Goal: Find specific page/section: Find specific page/section

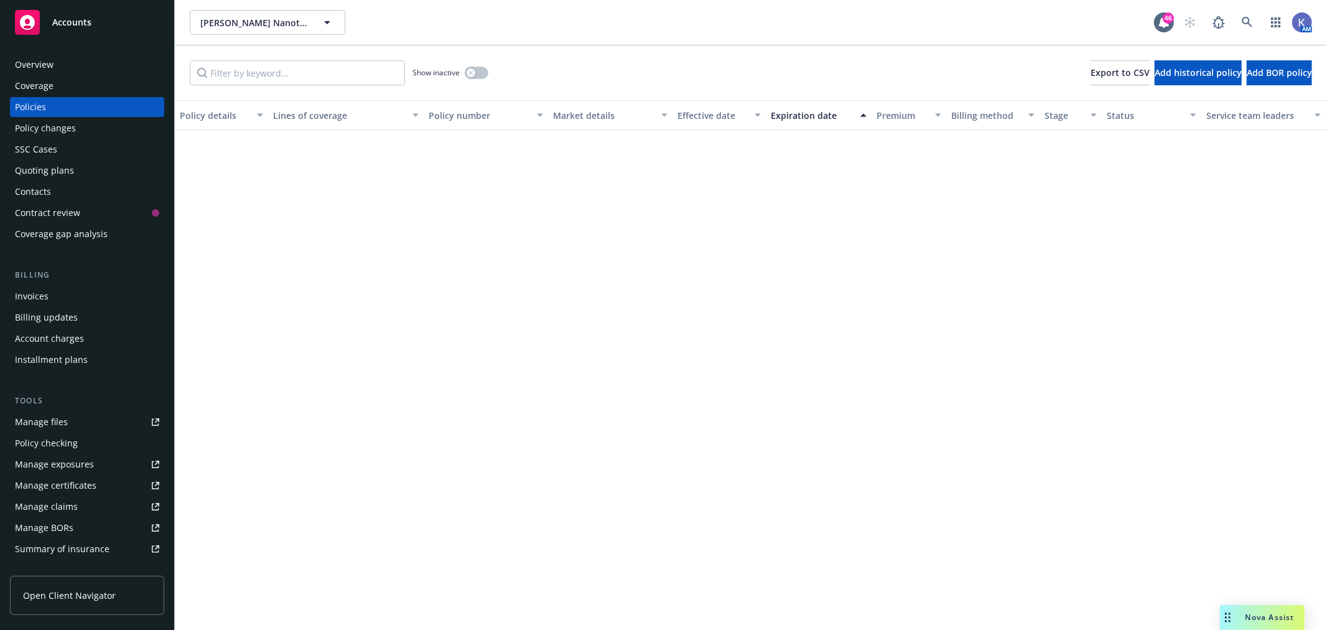
scroll to position [852, 0]
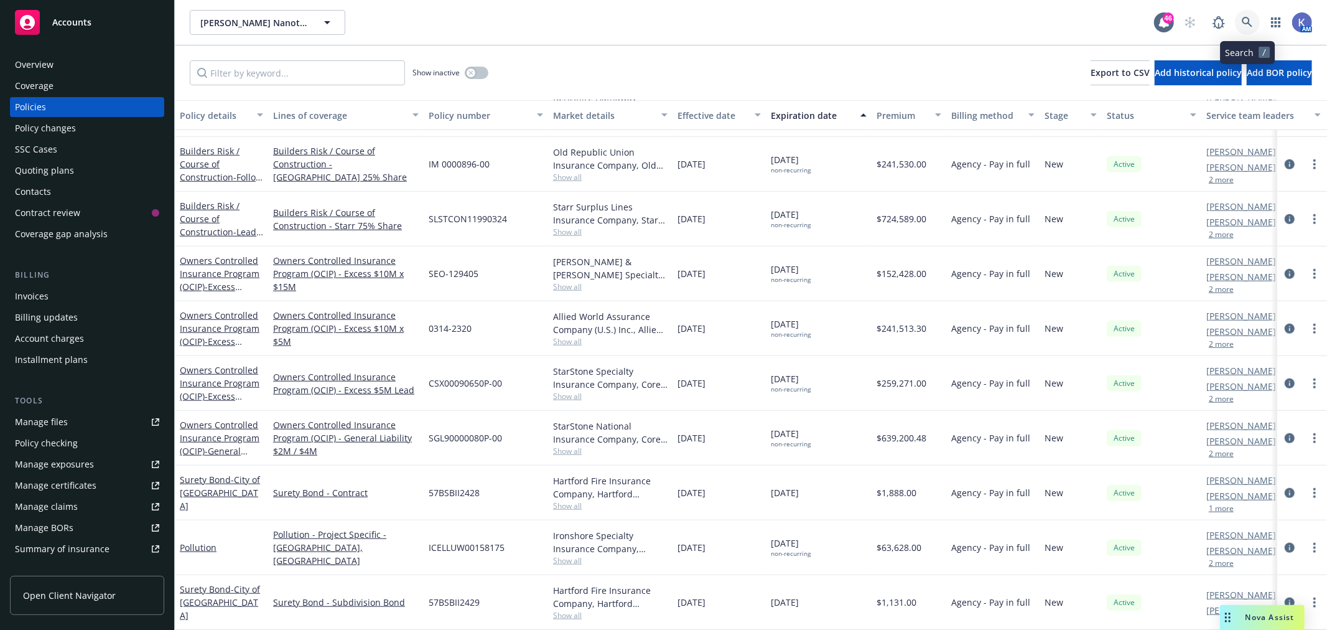
click at [1245, 22] on icon at bounding box center [1247, 22] width 11 height 11
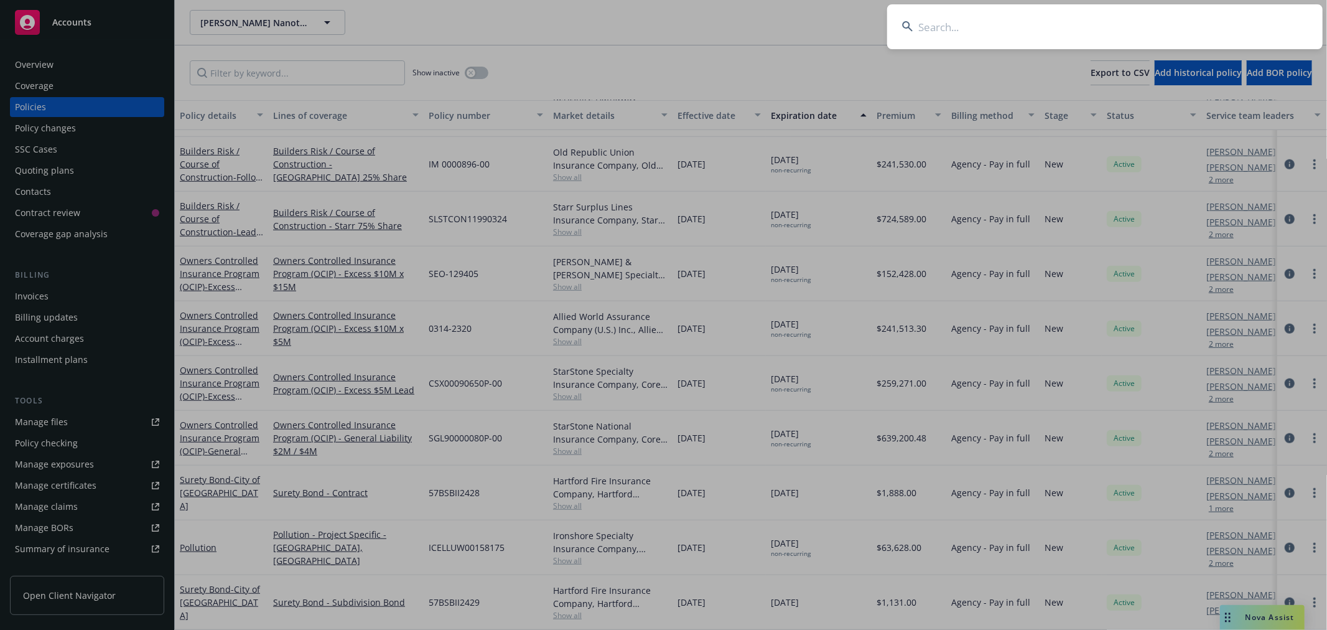
click at [1110, 31] on input at bounding box center [1104, 26] width 435 height 45
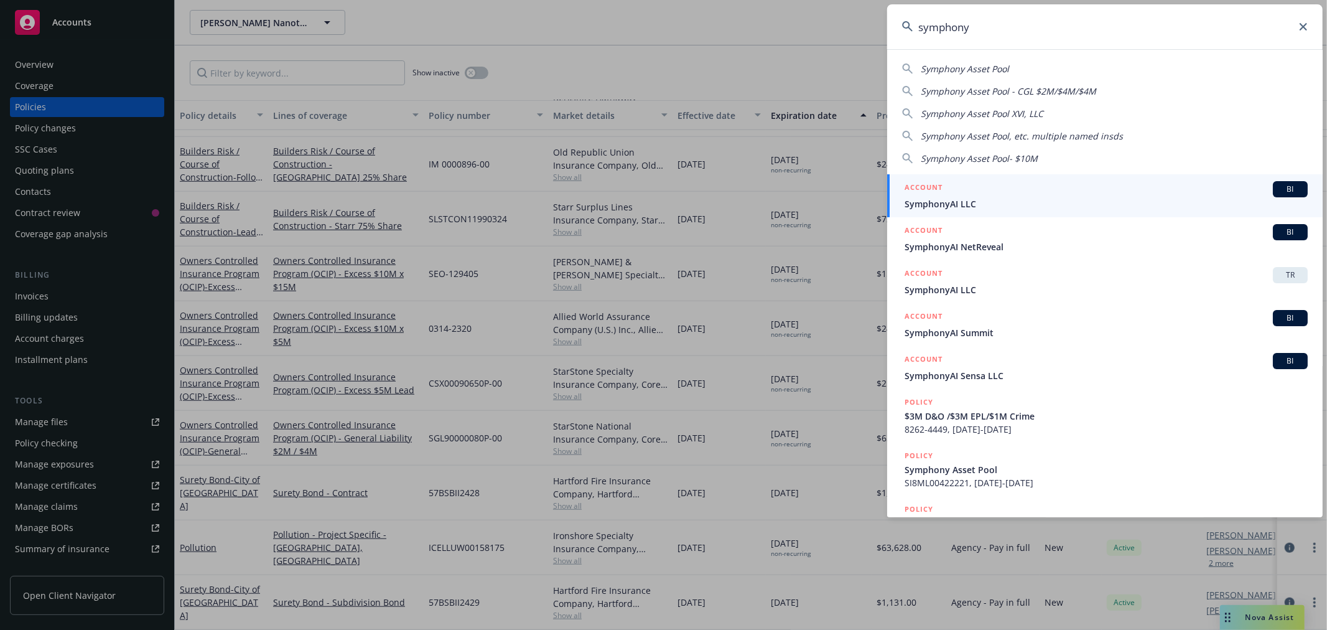
type input "symphony"
click at [919, 206] on span "SymphonyAI LLC" at bounding box center [1105, 203] width 403 height 13
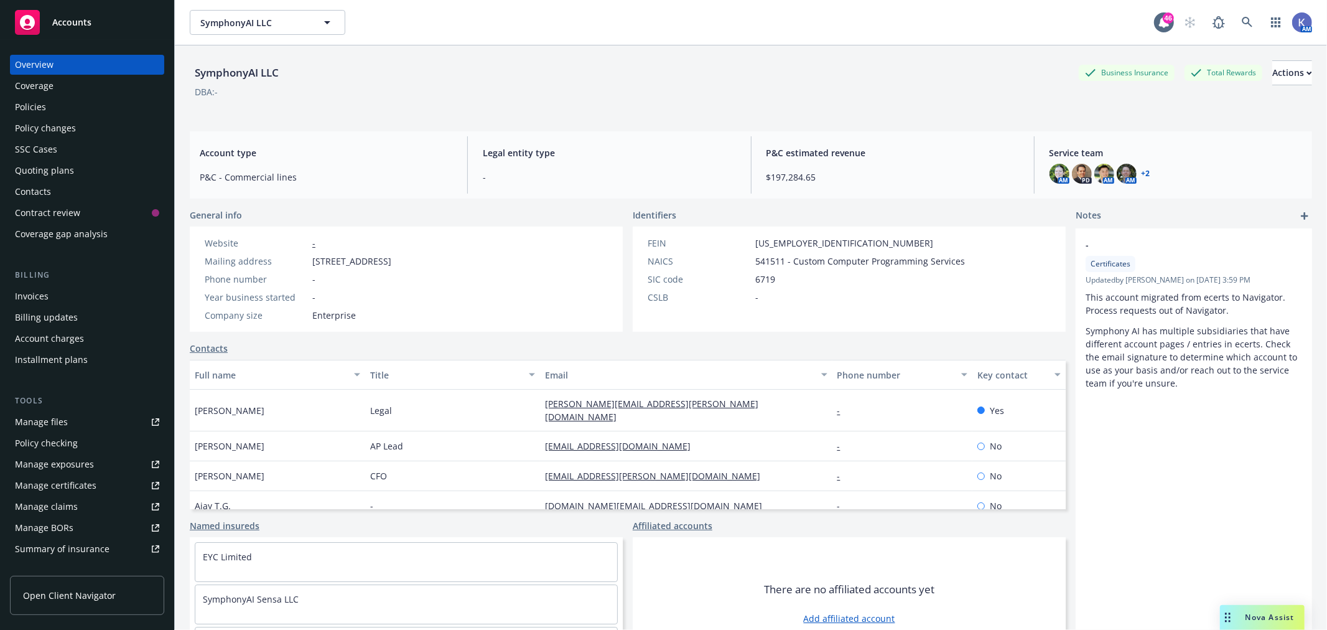
click at [77, 103] on div "Policies" at bounding box center [87, 107] width 144 height 20
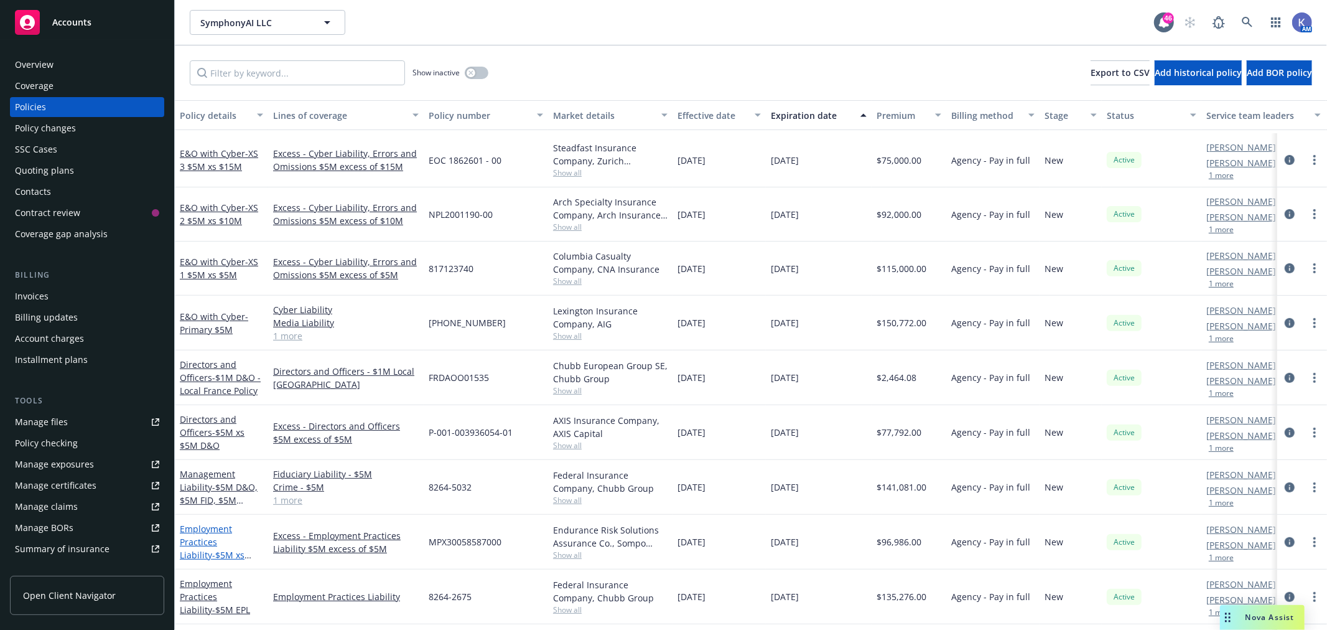
scroll to position [406, 0]
